Goal: Task Accomplishment & Management: Use online tool/utility

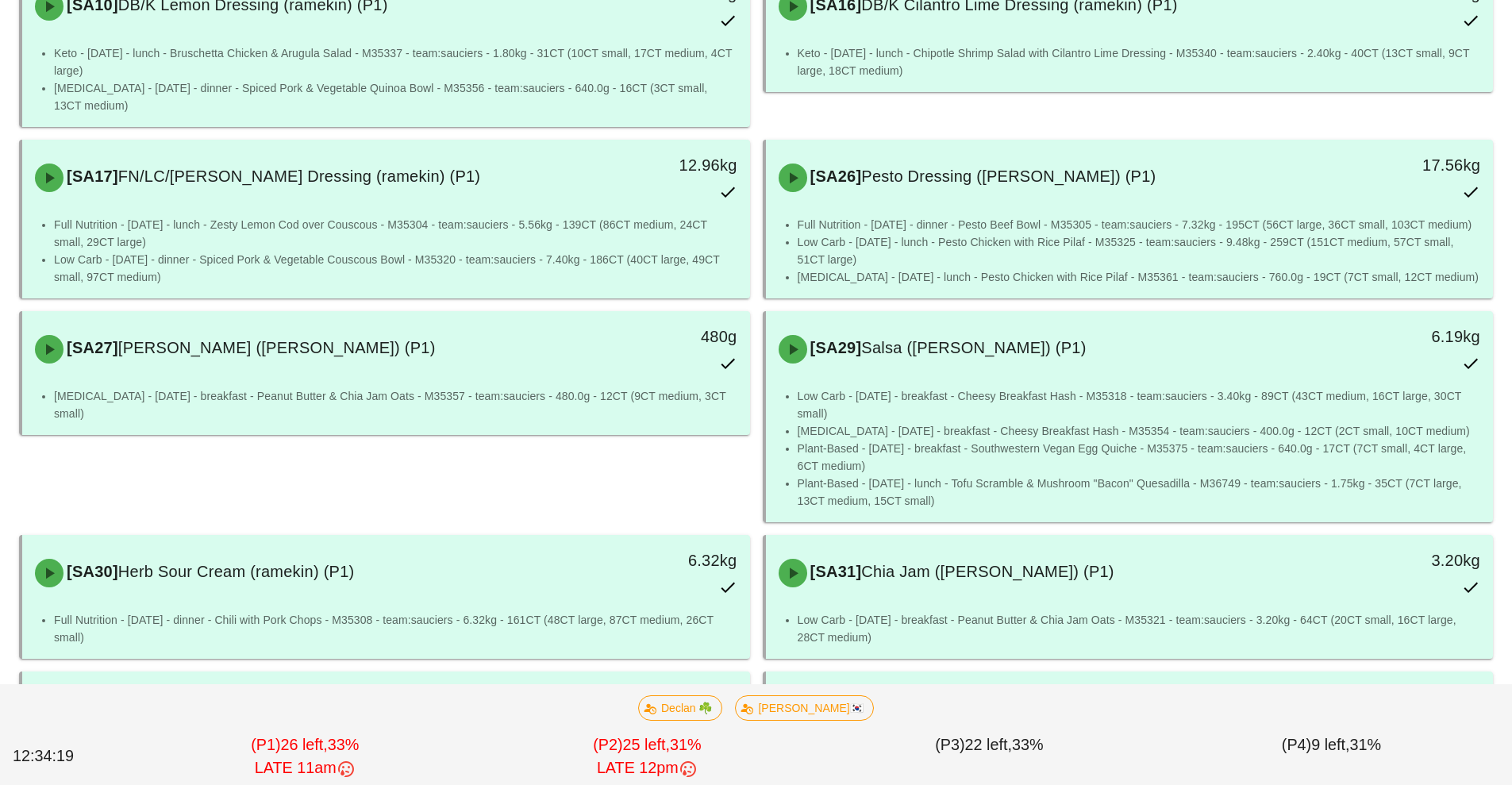
scroll to position [233, 0]
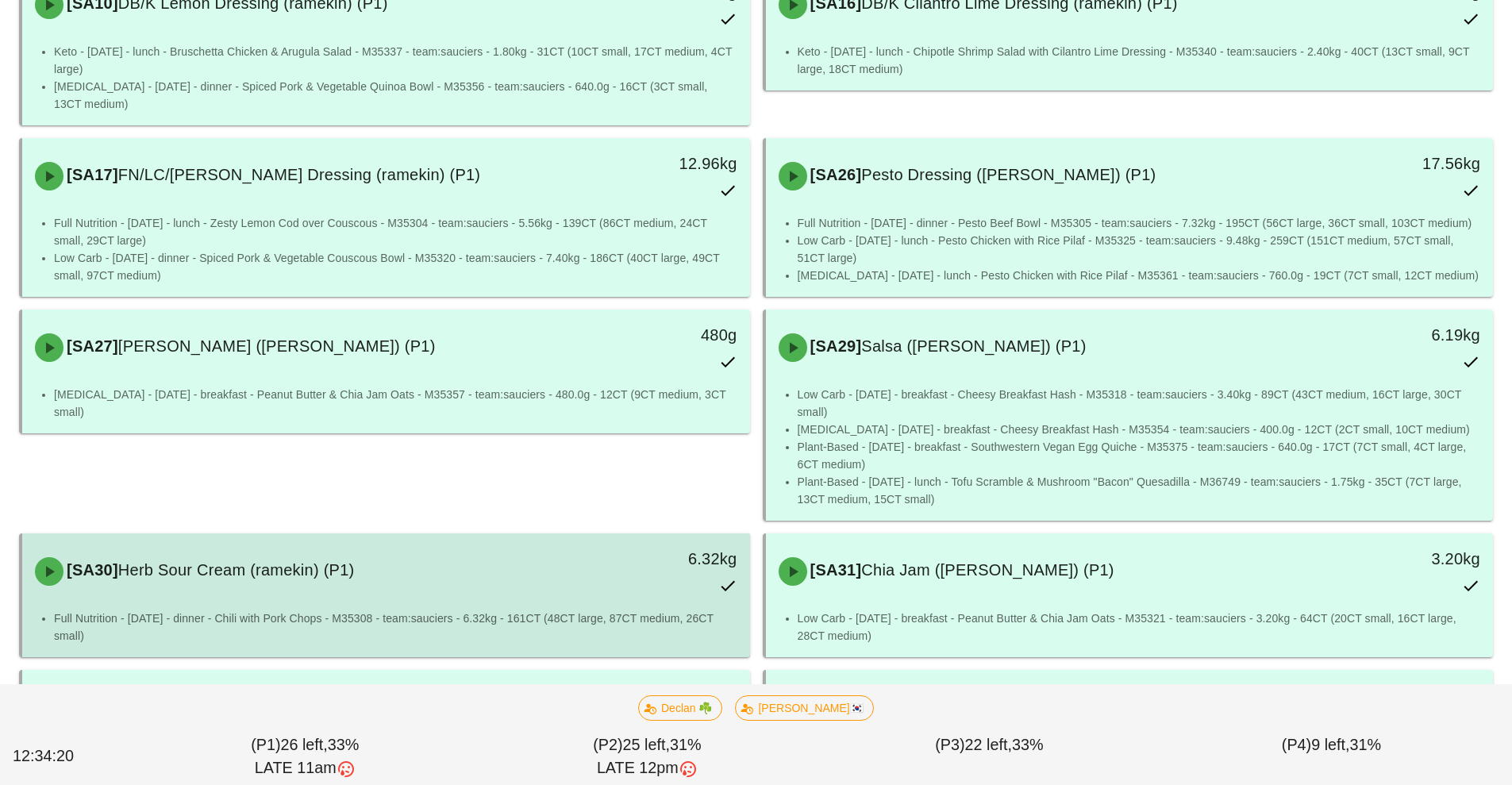
click at [268, 593] on div "[SA30] Herb Sour Cream (ramekin) (P1)" at bounding box center [296, 572] width 540 height 48
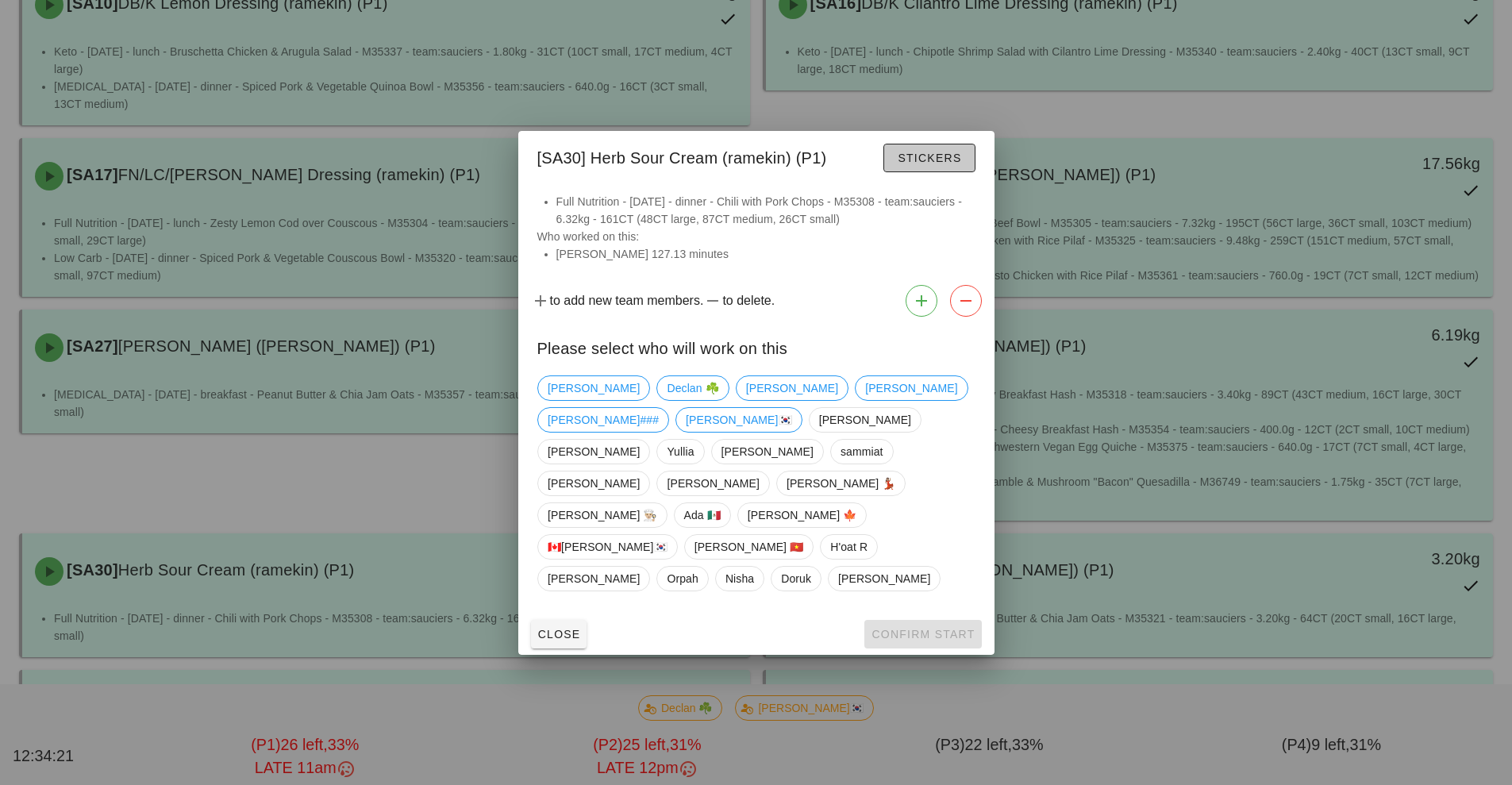
click at [923, 172] on button "Stickers" at bounding box center [928, 157] width 91 height 28
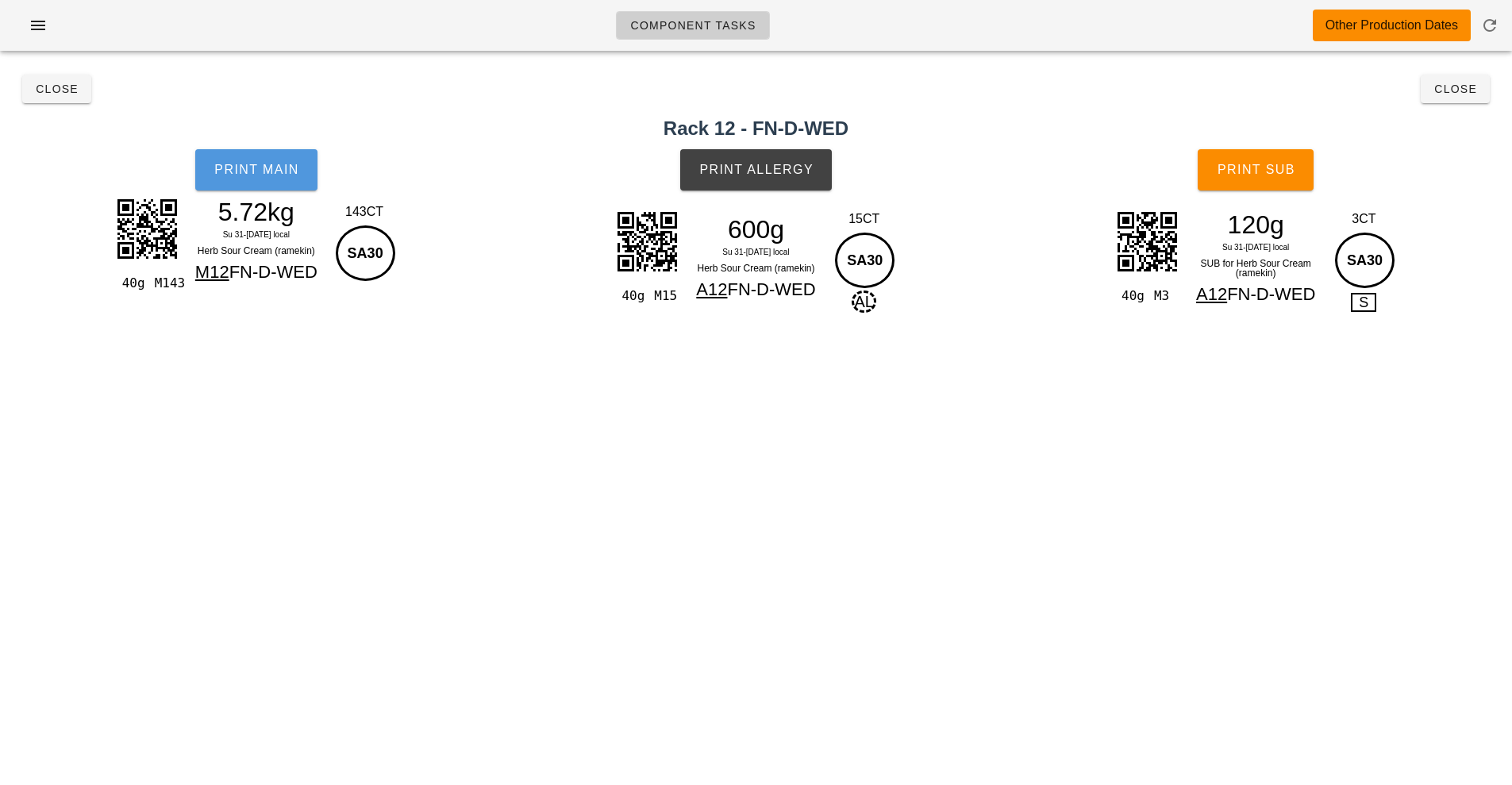
click at [256, 167] on span "Print Main" at bounding box center [256, 169] width 85 height 15
click at [1447, 97] on button "Close" at bounding box center [1455, 88] width 69 height 28
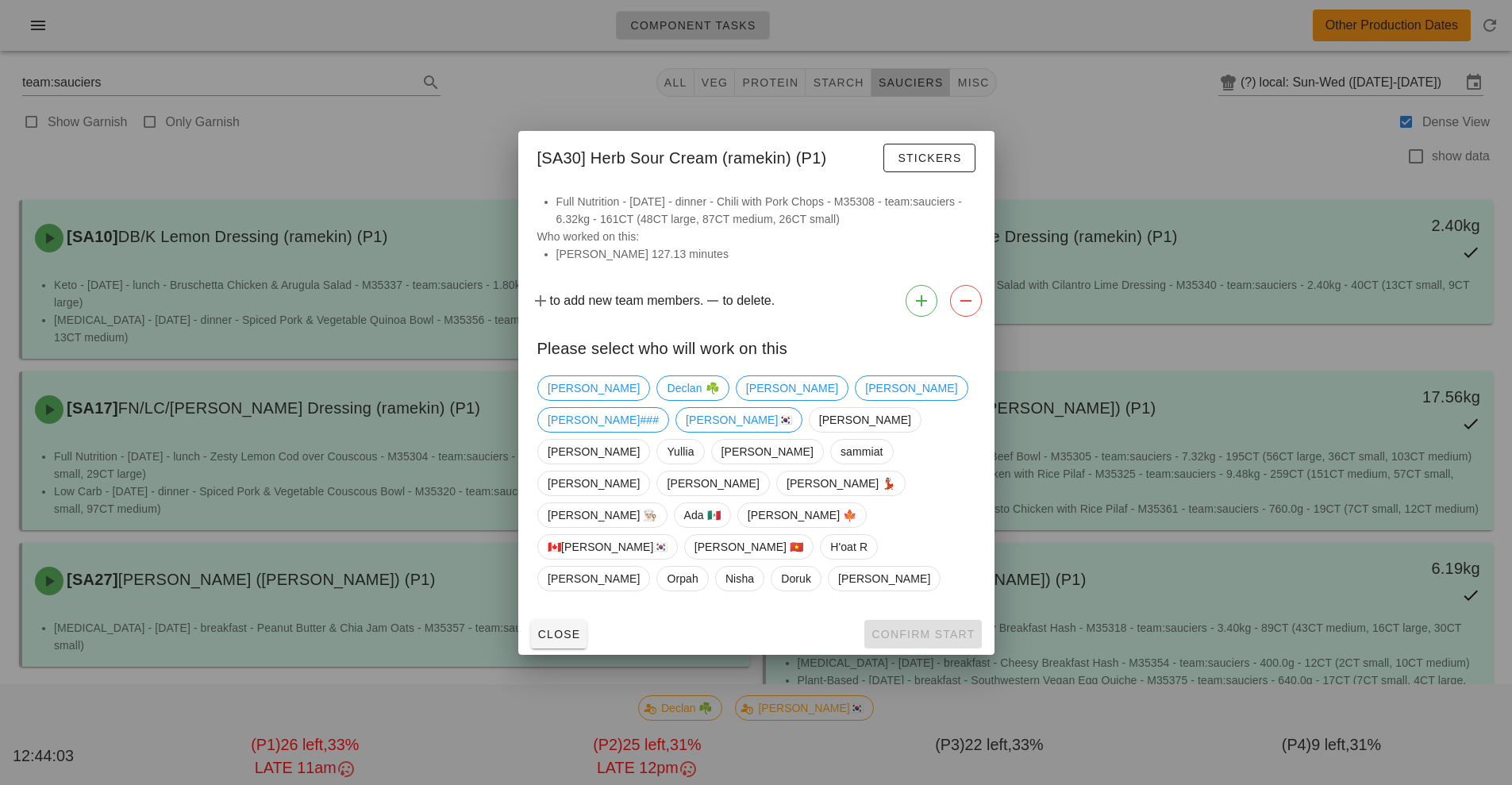
click at [1056, 163] on div at bounding box center [756, 392] width 1512 height 785
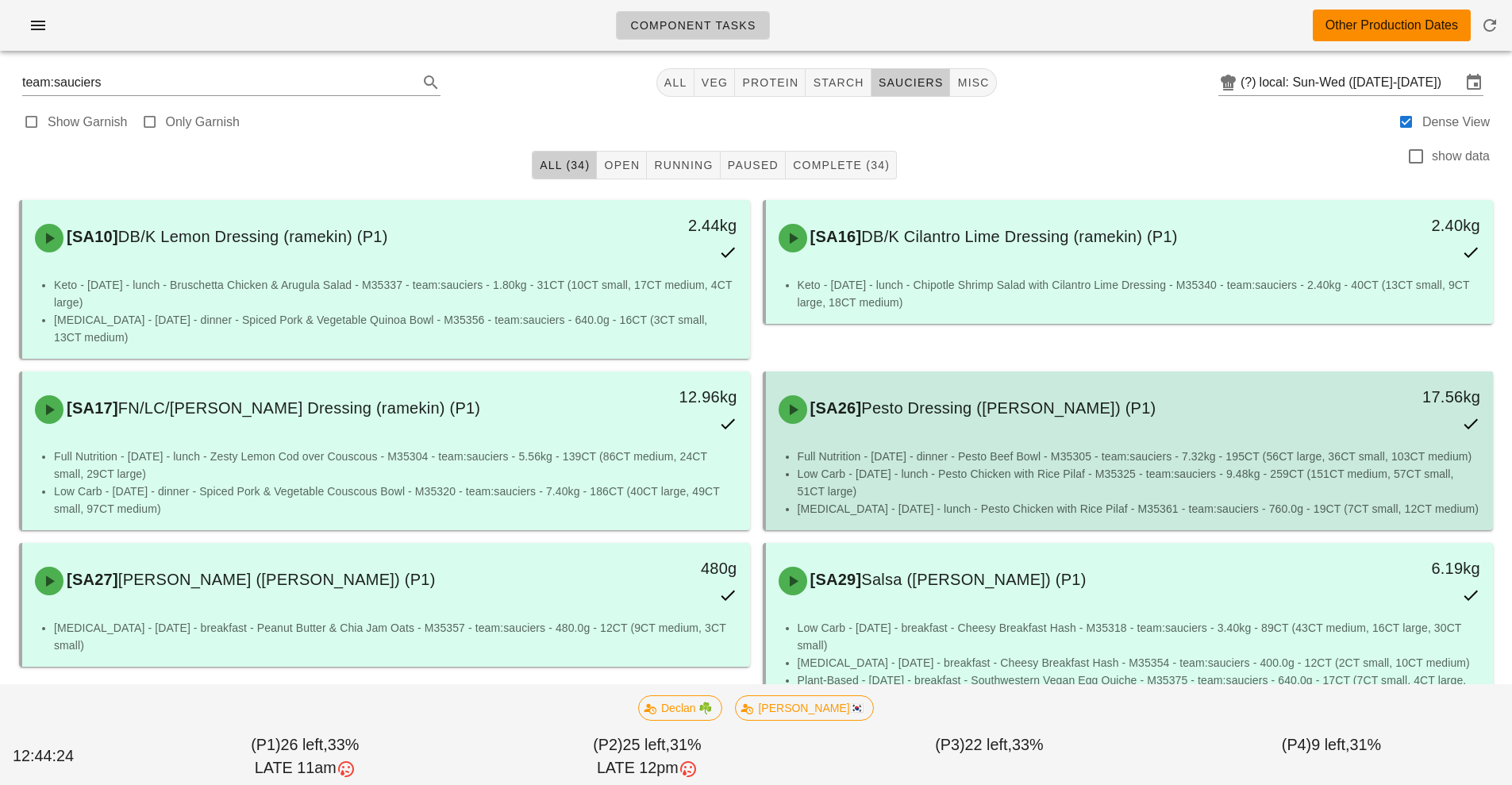
click at [990, 437] on div "[SA26] Pesto Dressing (ramekin) (P1) 17.56kg" at bounding box center [1130, 410] width 721 height 70
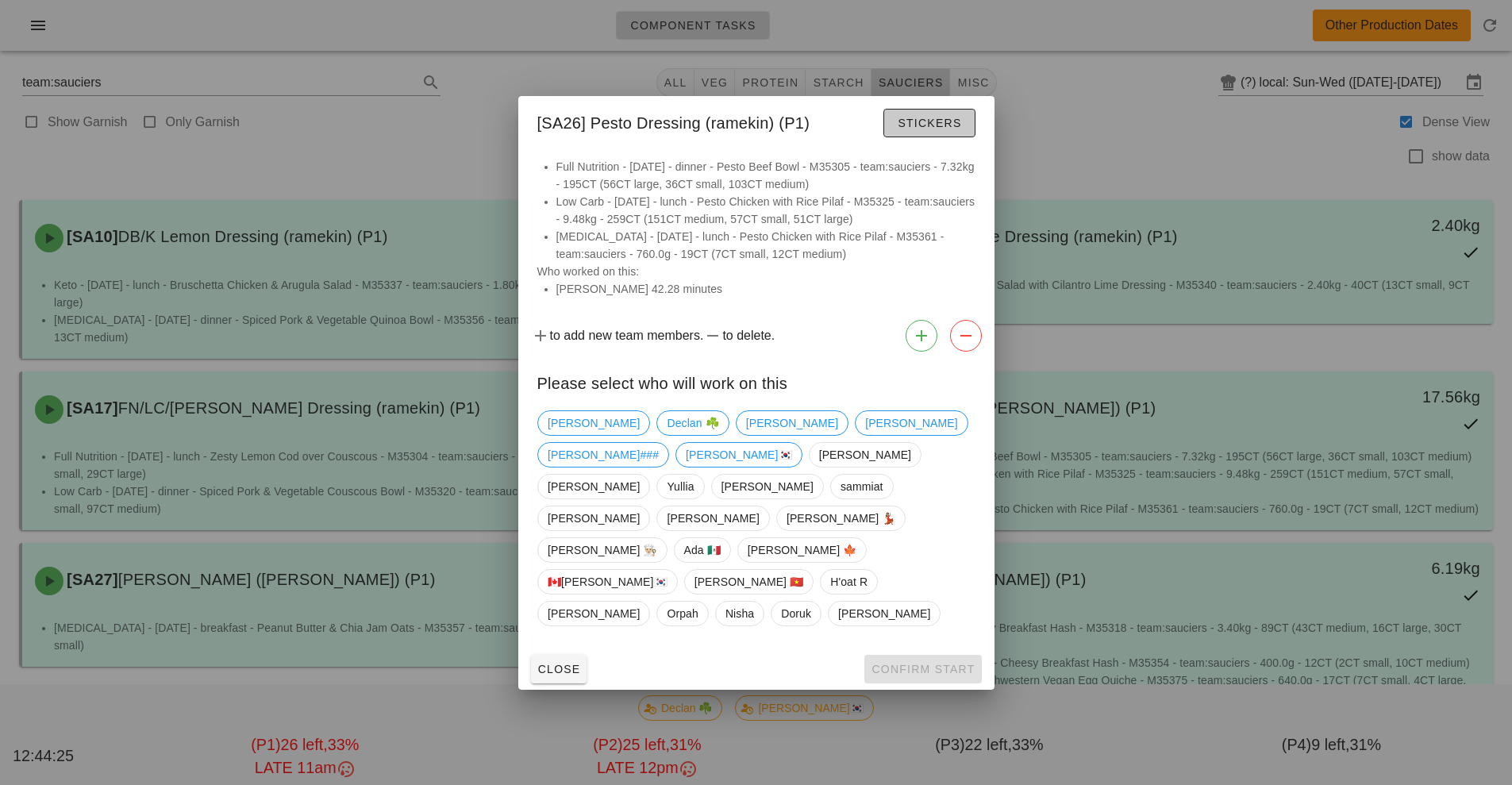
click at [926, 138] on button "Stickers" at bounding box center [928, 122] width 91 height 28
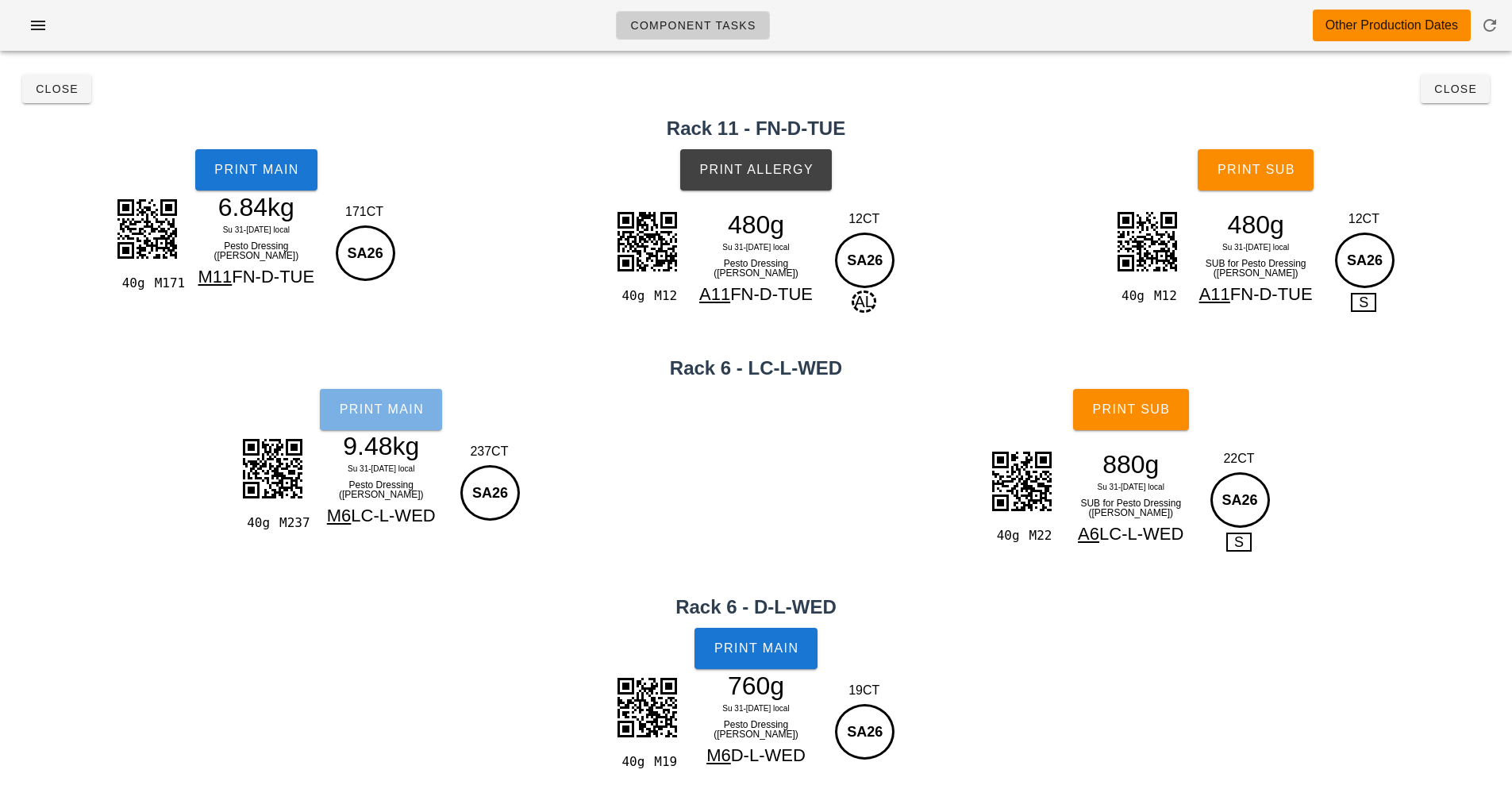
click at [380, 398] on button "Print Main" at bounding box center [380, 410] width 122 height 41
click at [394, 392] on button "Print Main" at bounding box center [380, 410] width 122 height 41
click at [405, 410] on span "Print Main" at bounding box center [380, 410] width 85 height 15
click at [271, 170] on span "Print Main" at bounding box center [256, 169] width 85 height 15
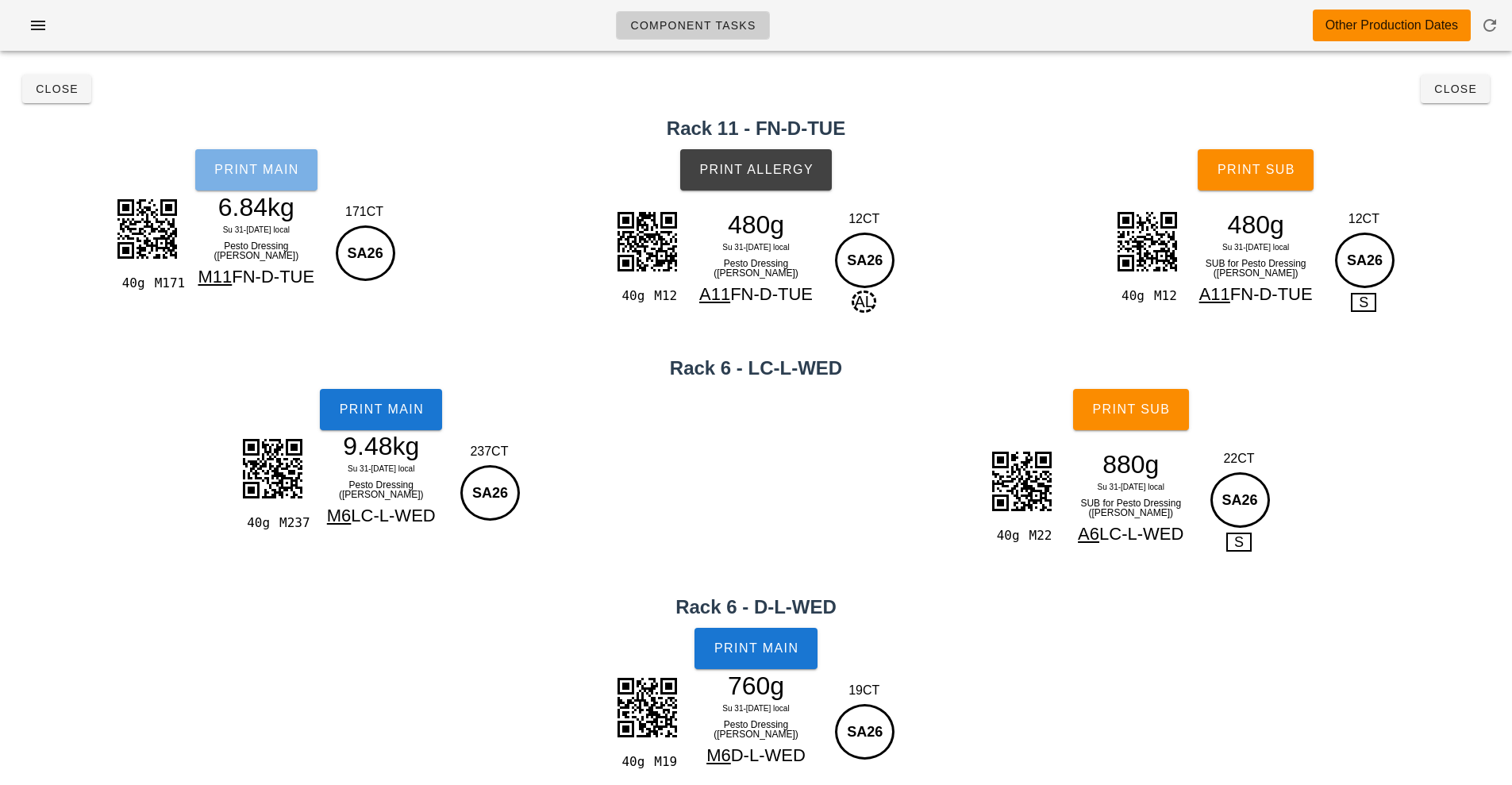
click at [271, 170] on span "Print Main" at bounding box center [256, 169] width 85 height 15
click at [250, 163] on span "Print Main" at bounding box center [256, 169] width 85 height 15
